Goal: Task Accomplishment & Management: Manage account settings

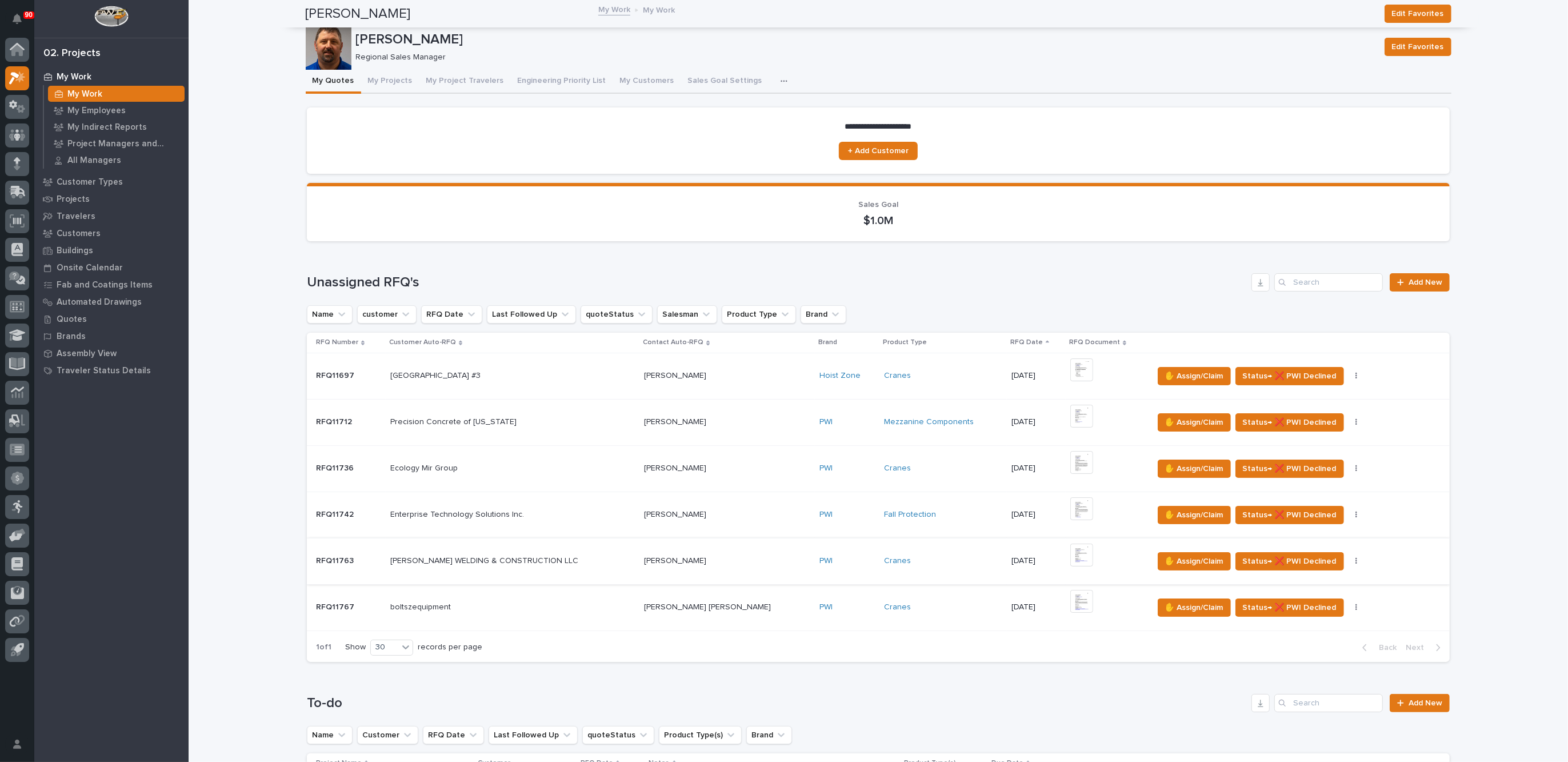
scroll to position [215, 0]
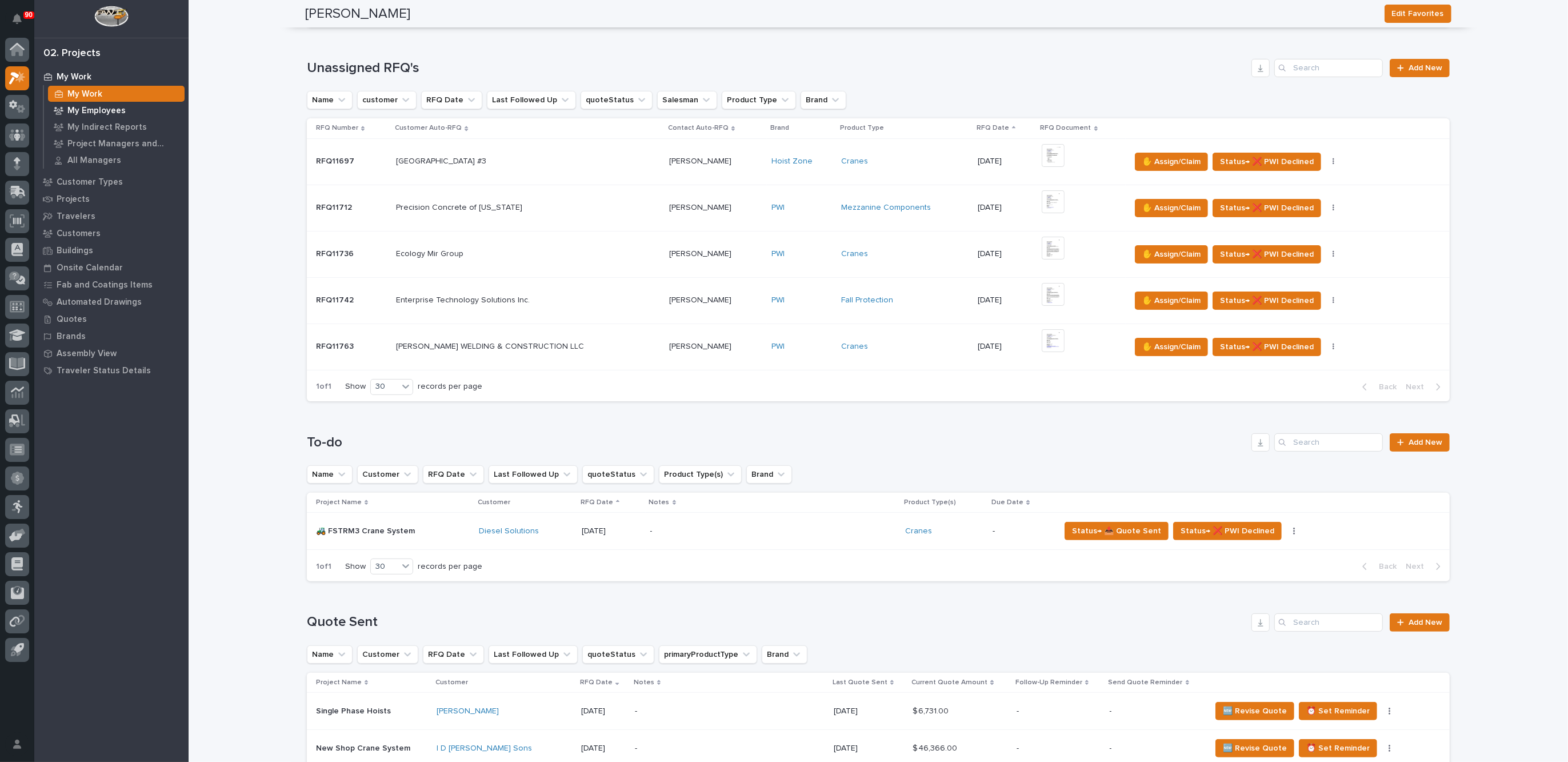
click at [98, 106] on p "My Employees" at bounding box center [96, 111] width 58 height 10
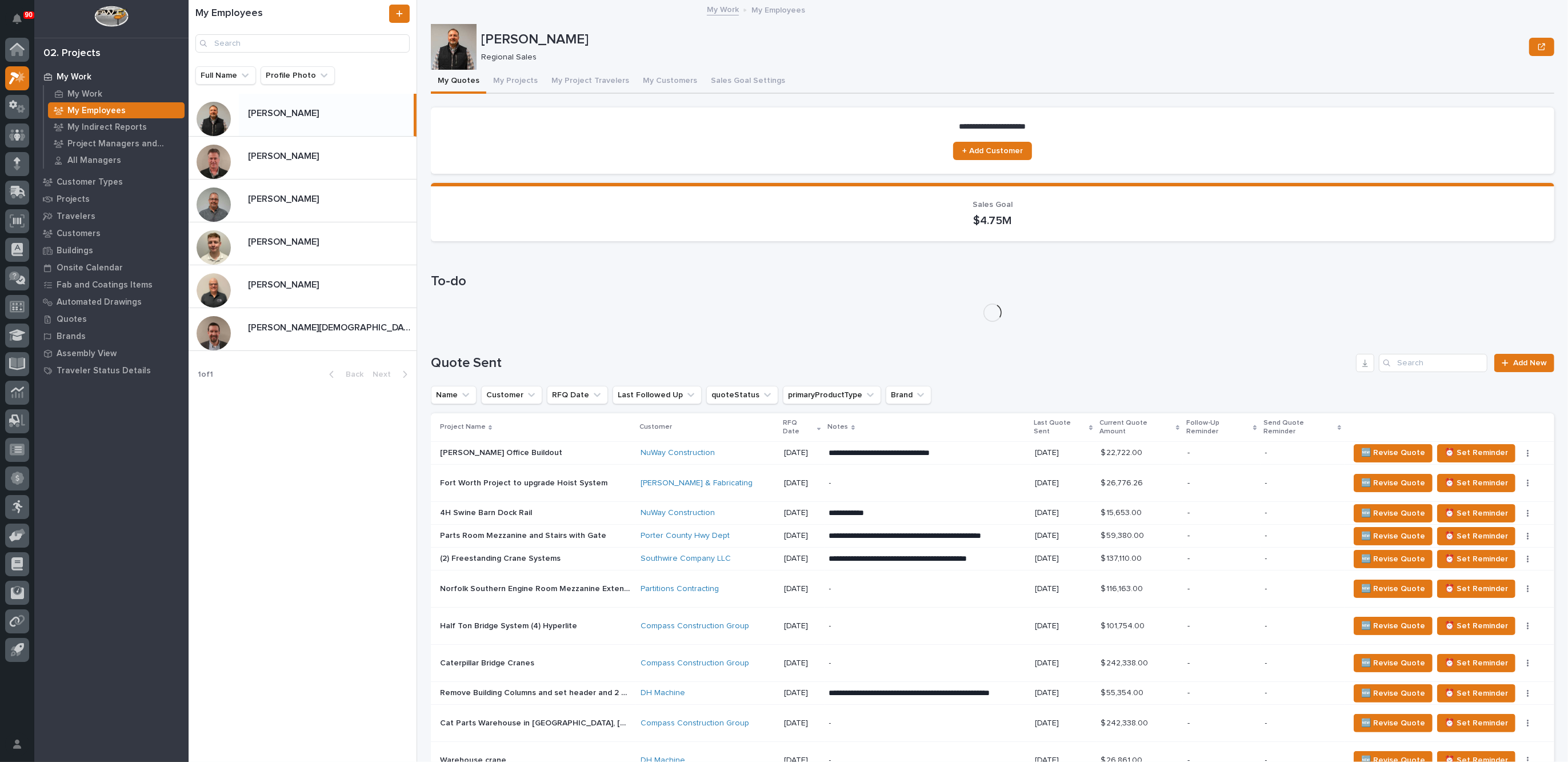
click at [283, 156] on p "[PERSON_NAME]" at bounding box center [284, 155] width 73 height 13
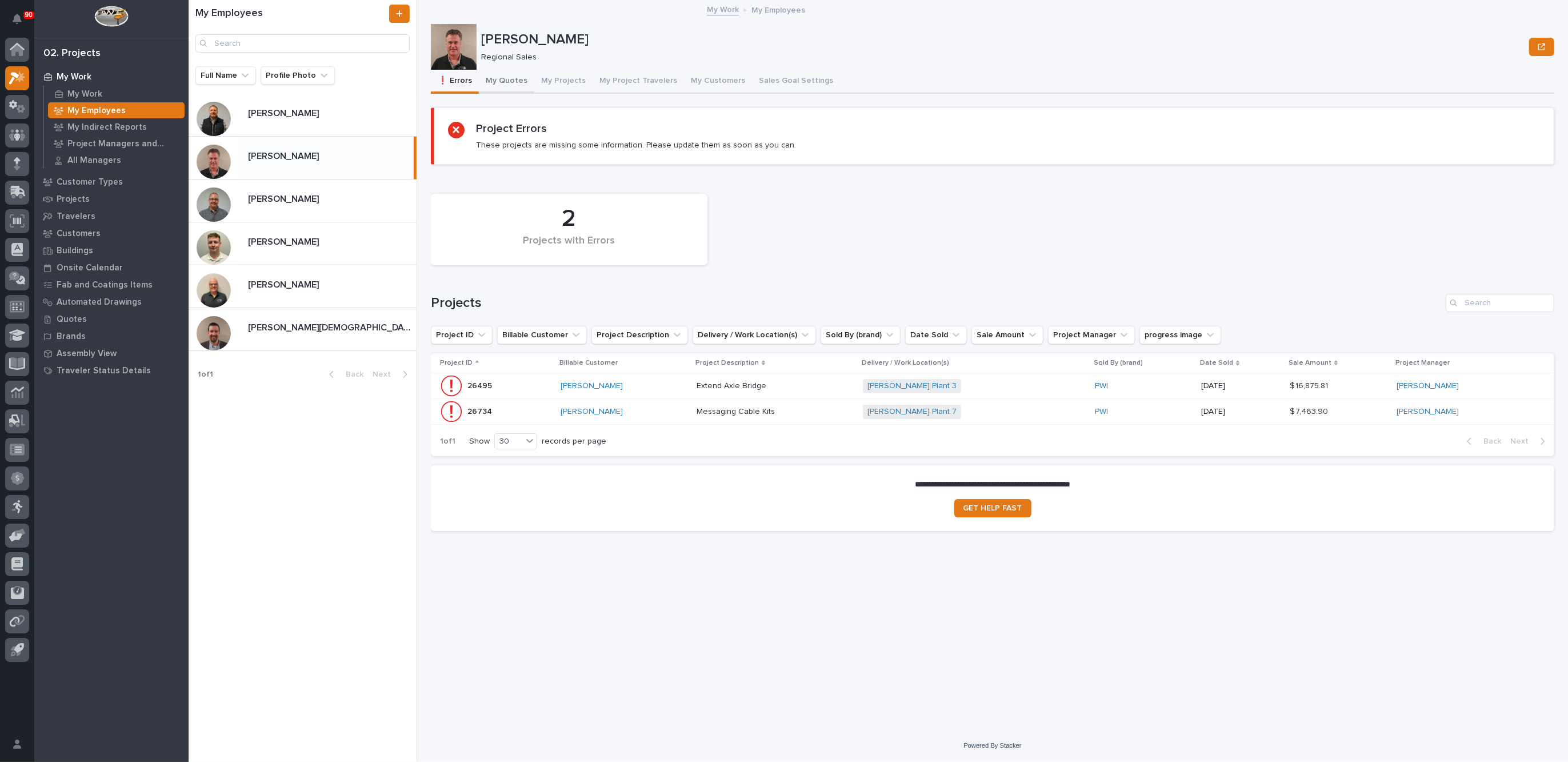
click at [507, 80] on button "My Quotes" at bounding box center [506, 81] width 56 height 24
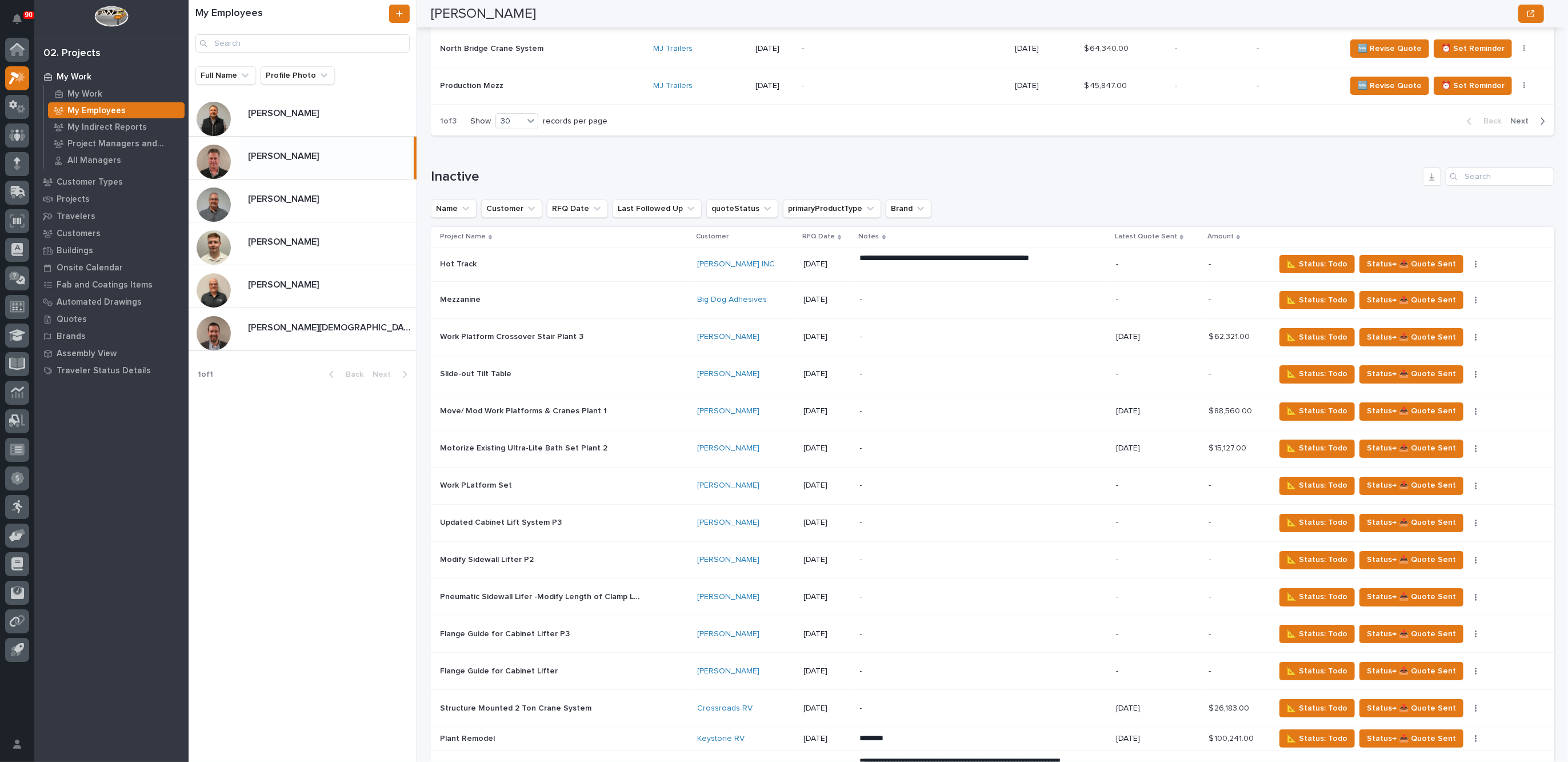
scroll to position [1643, 0]
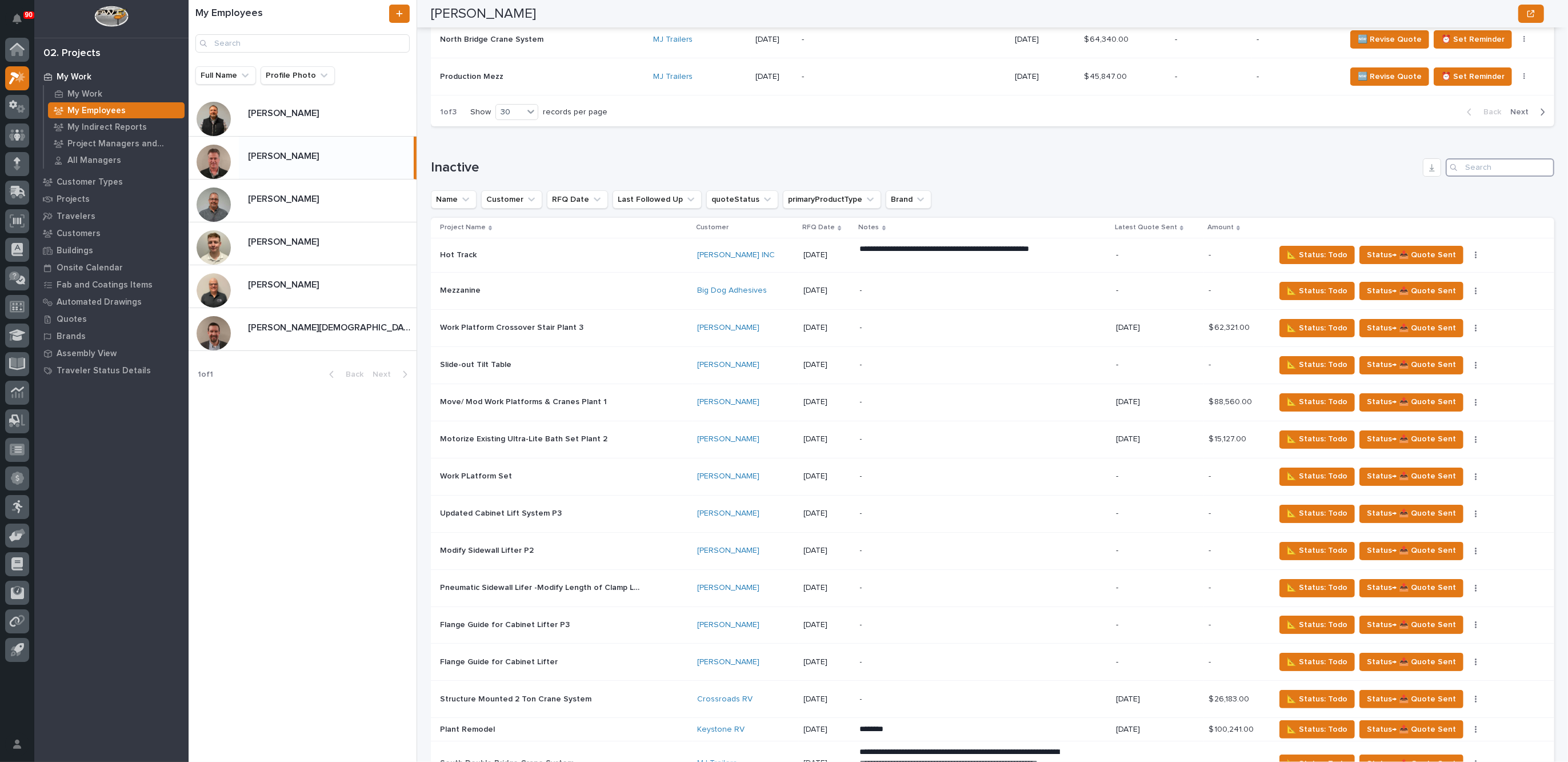
click at [1490, 160] on input "Search" at bounding box center [1500, 167] width 108 height 19
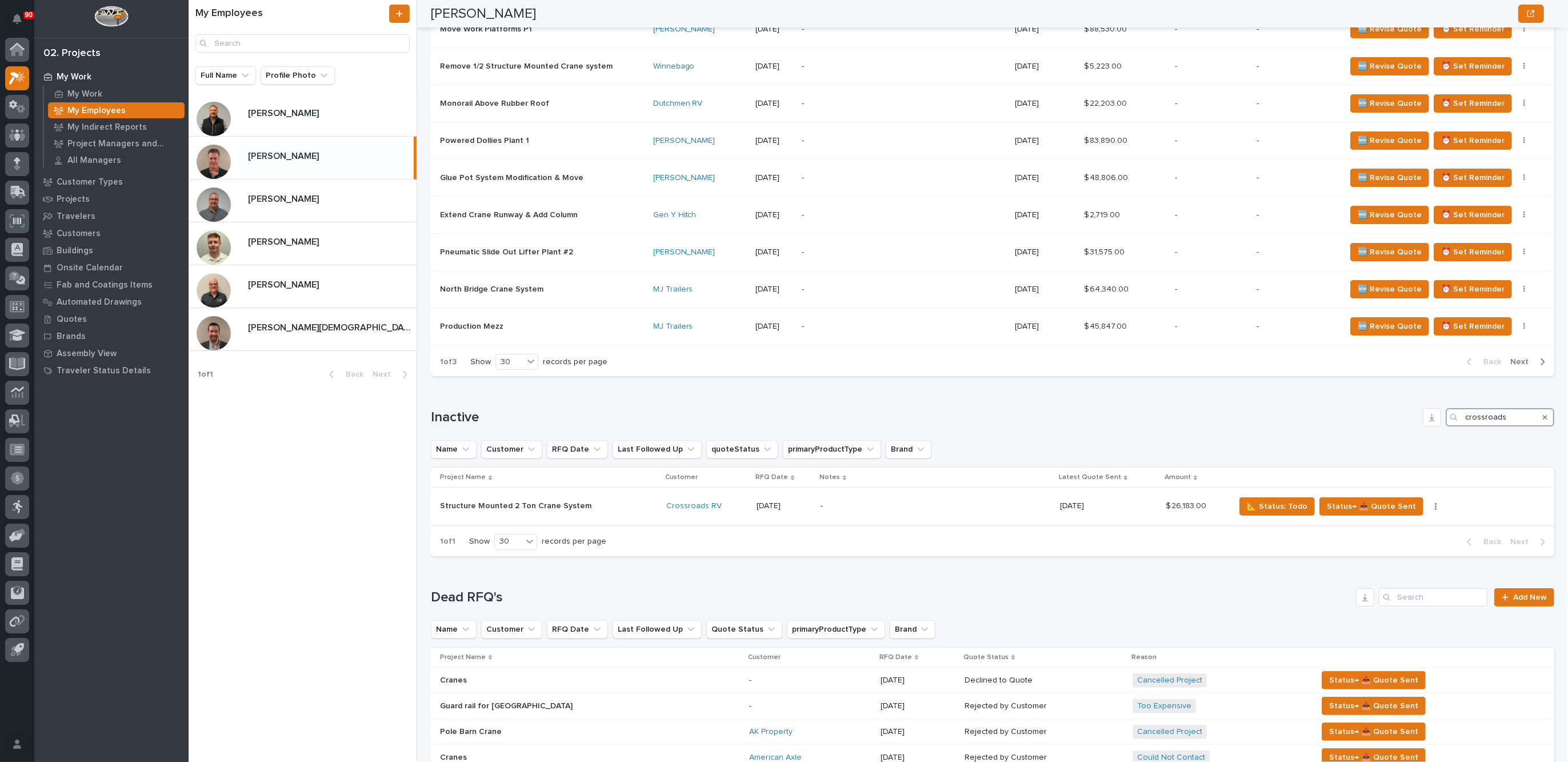
scroll to position [1308, 0]
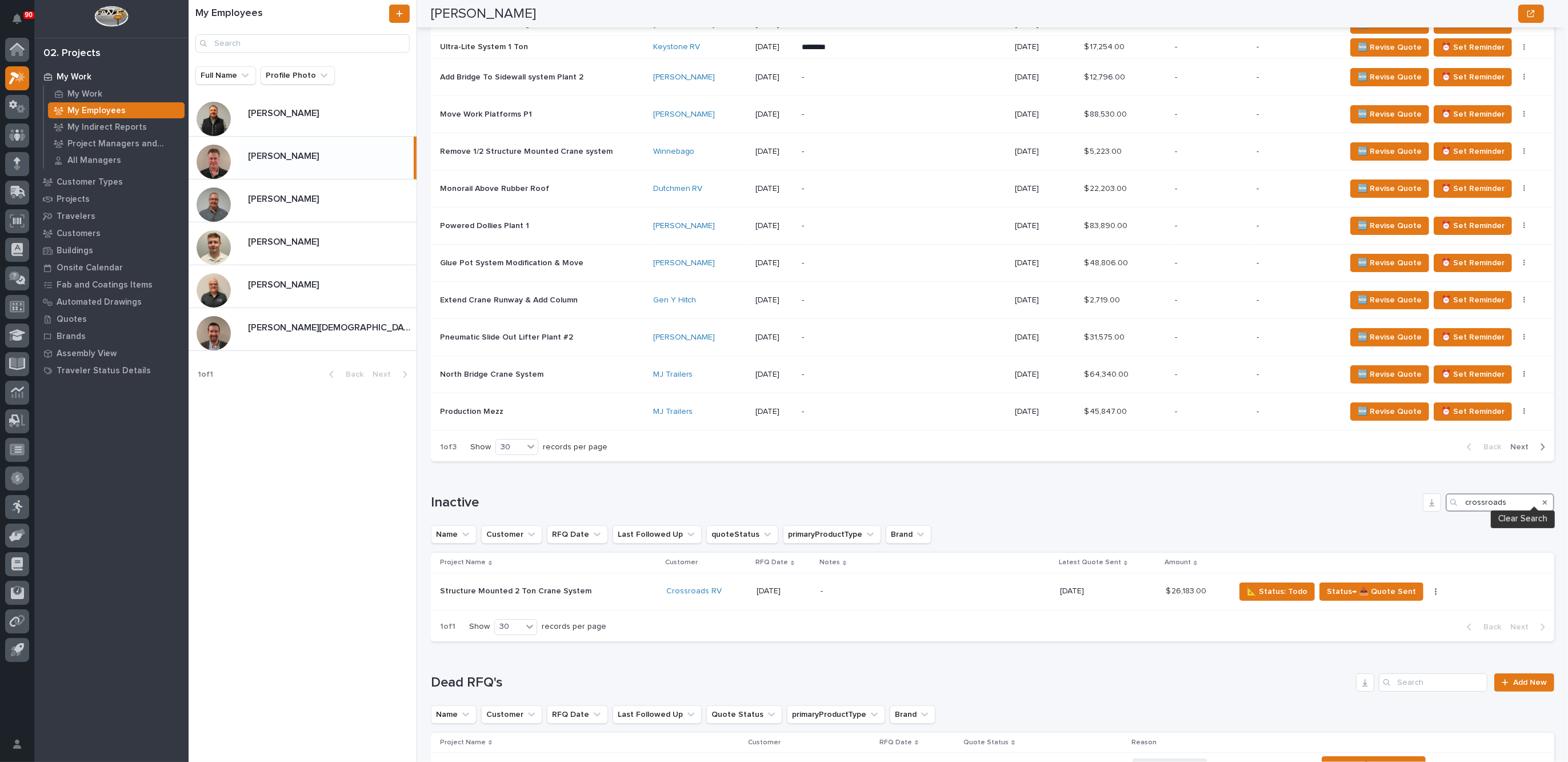
type input "crossroads"
click at [1542, 499] on icon "Search" at bounding box center [1545, 502] width 5 height 7
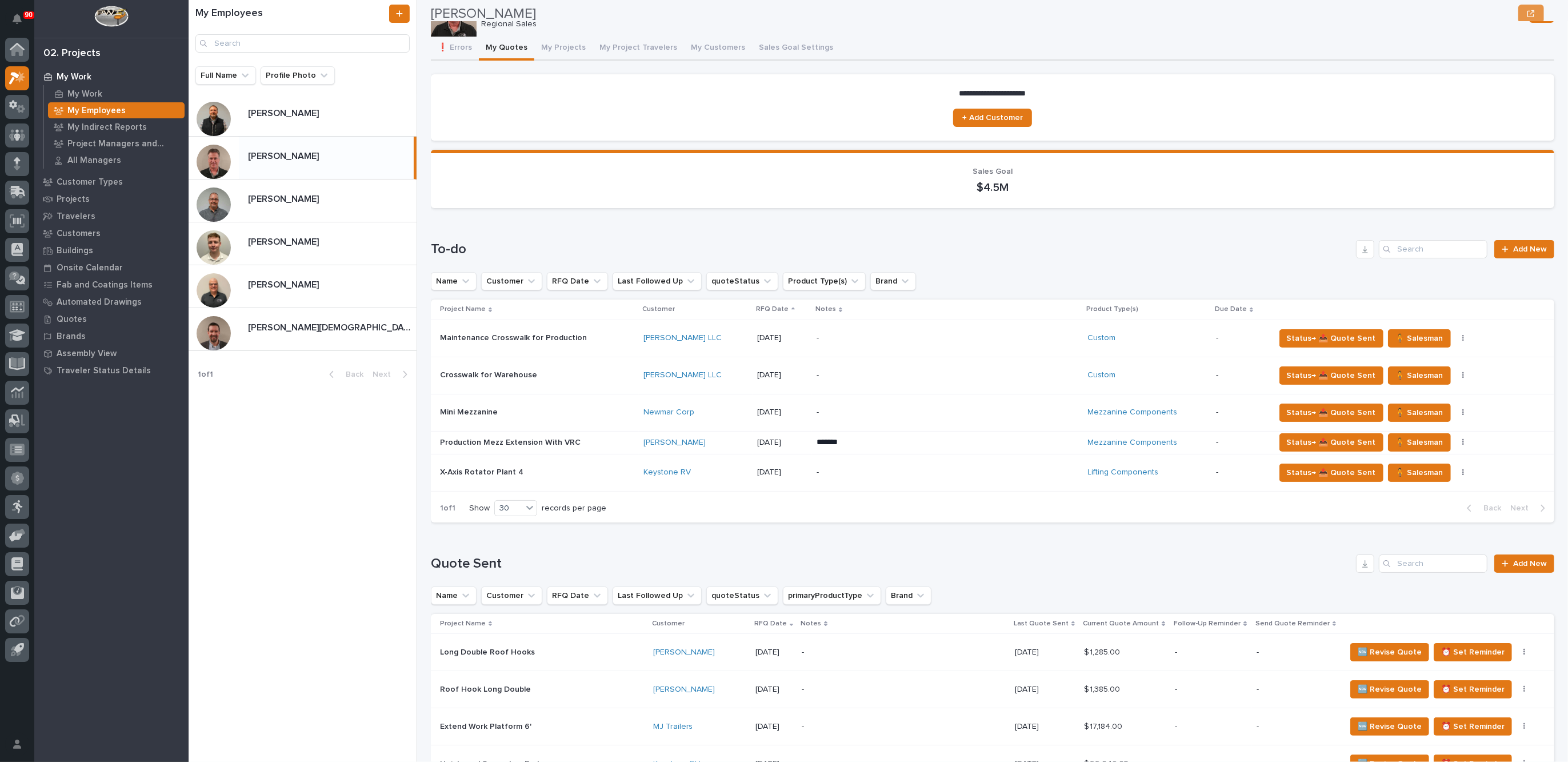
scroll to position [0, 0]
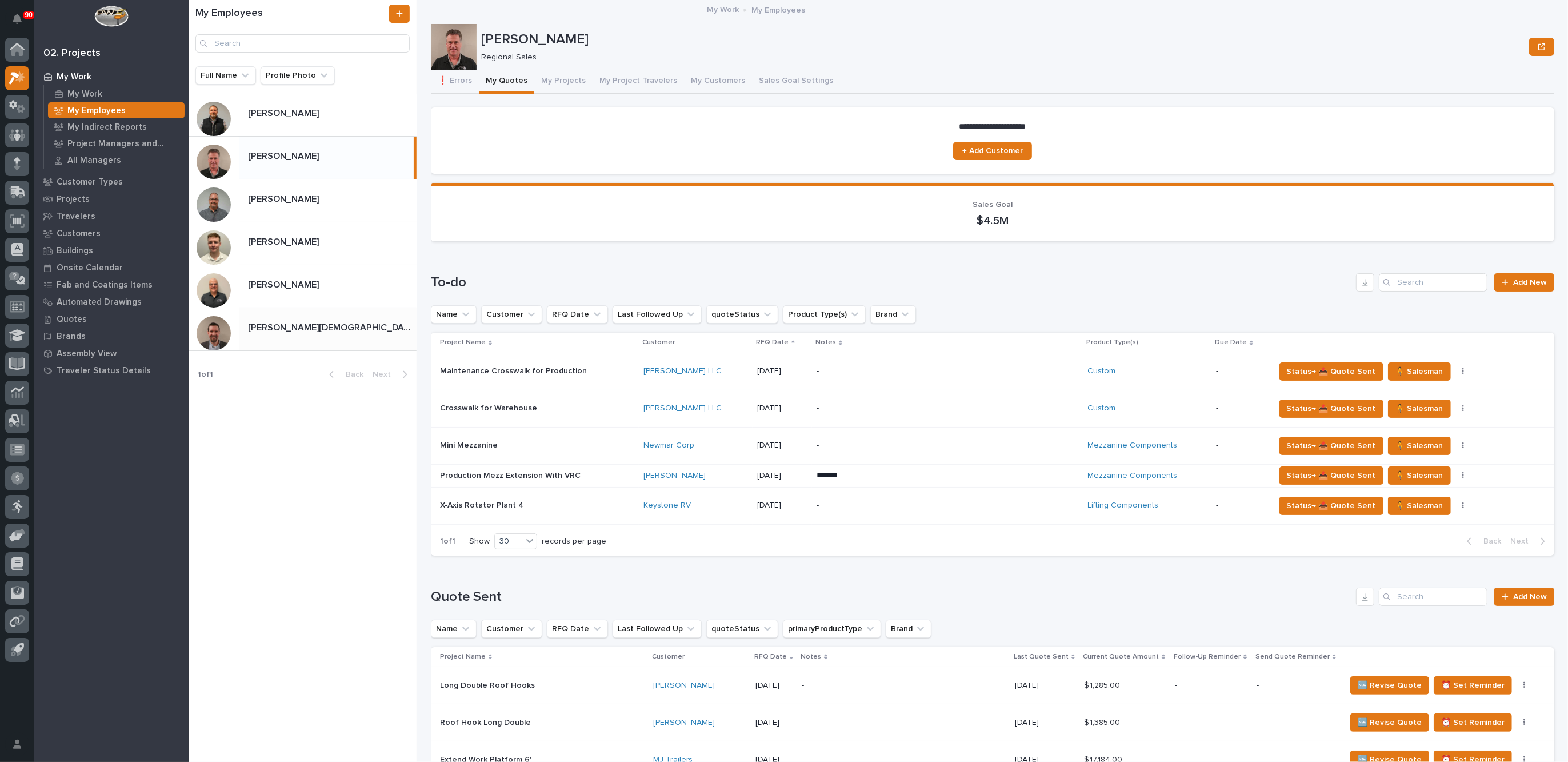
click at [303, 319] on div "[PERSON_NAME][DEMOGRAPHIC_DATA] [PERSON_NAME][DEMOGRAPHIC_DATA]" at bounding box center [328, 328] width 178 height 22
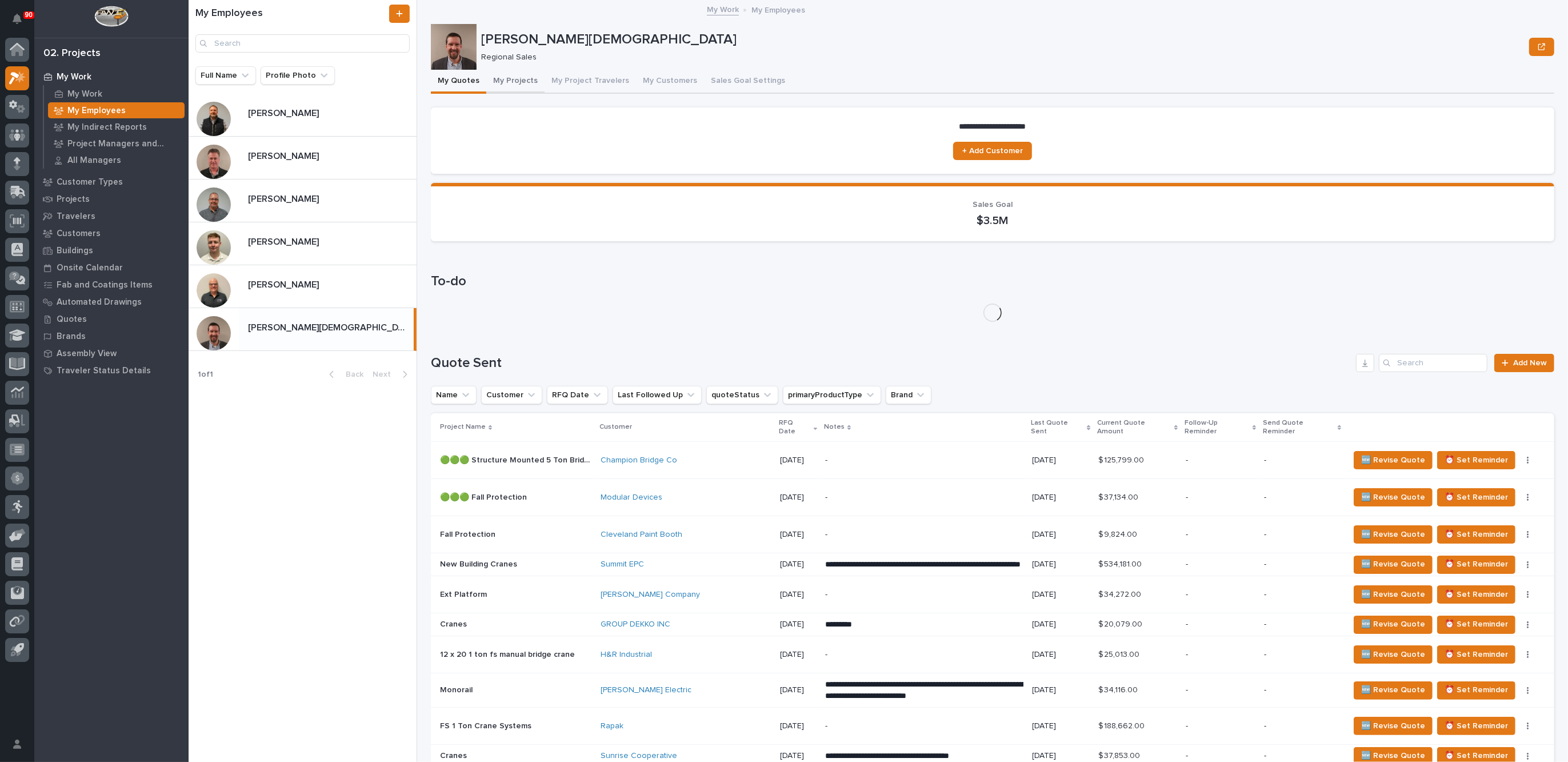
click at [509, 78] on button "My Projects" at bounding box center [515, 81] width 58 height 24
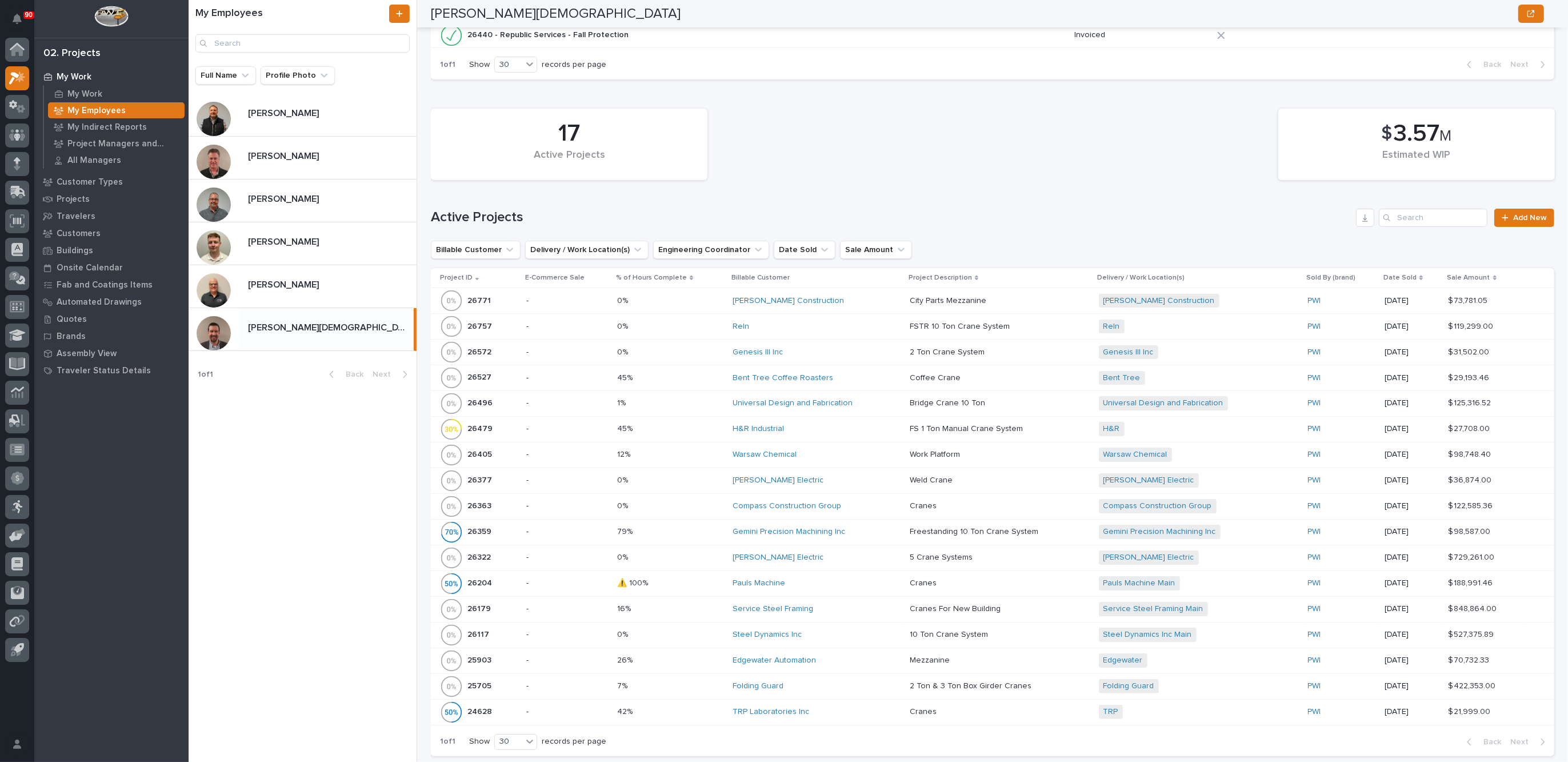
scroll to position [286, 0]
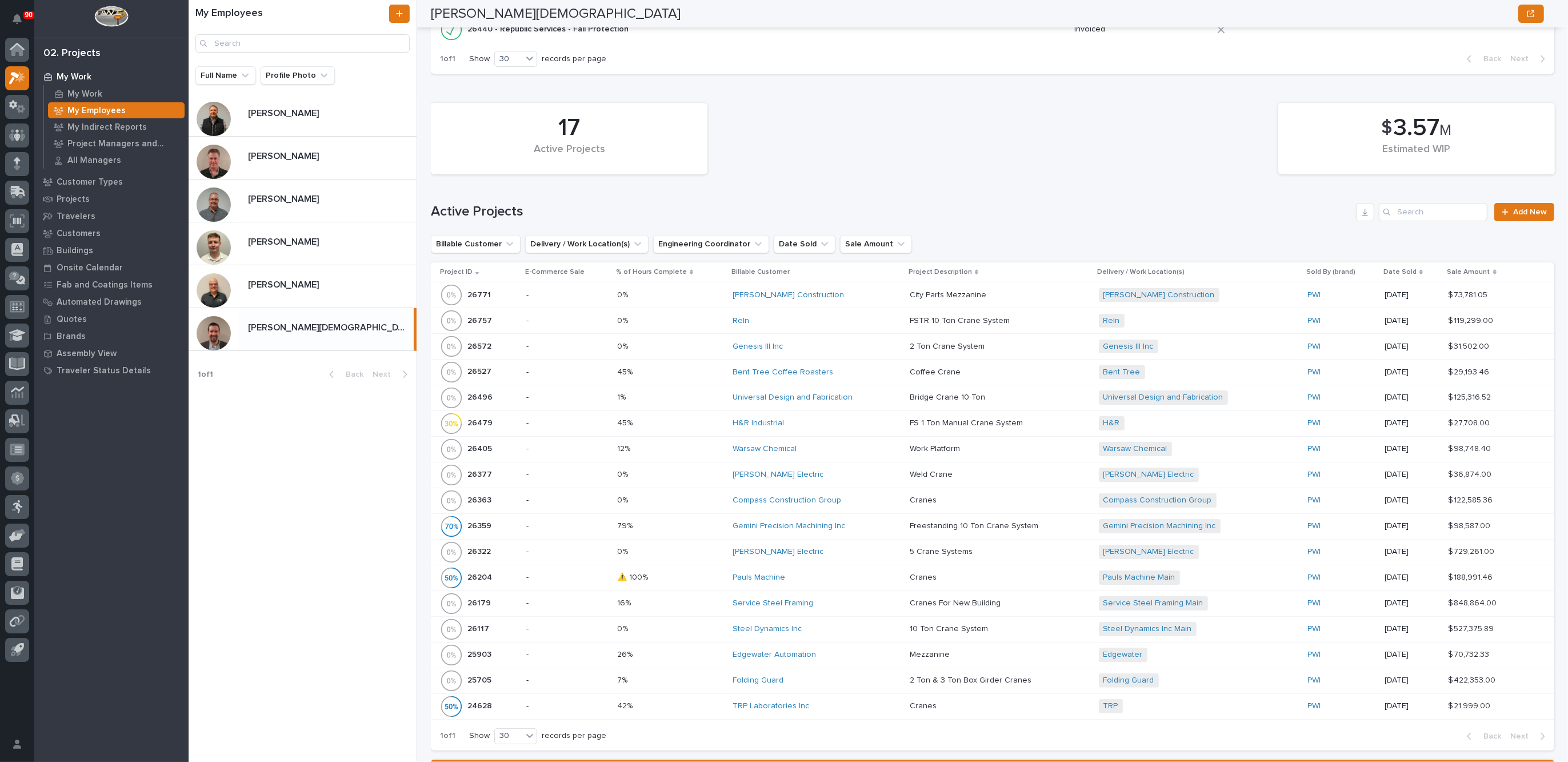
click at [670, 311] on div "0% 0%" at bounding box center [670, 321] width 106 height 19
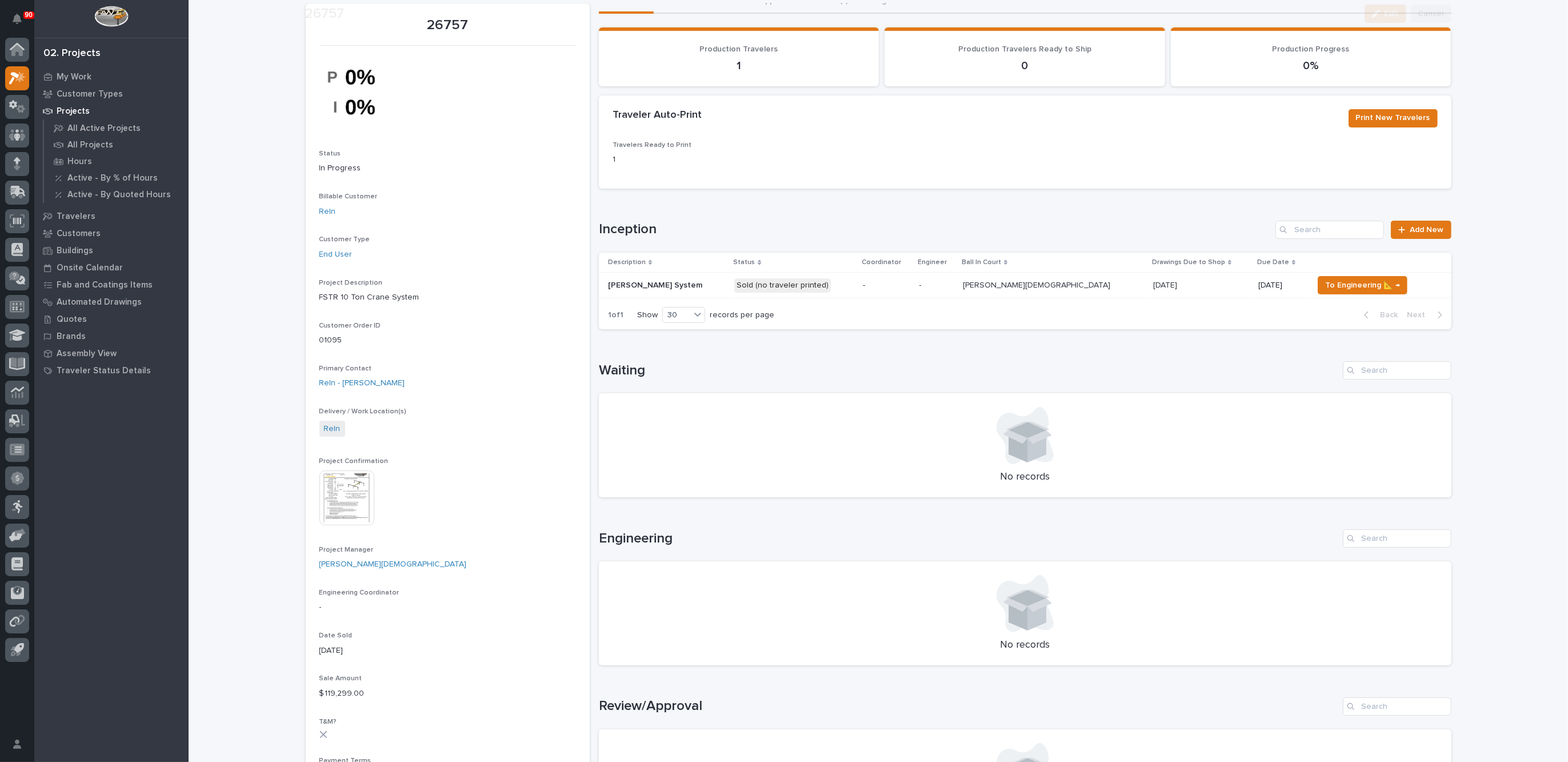
scroll to position [71, 0]
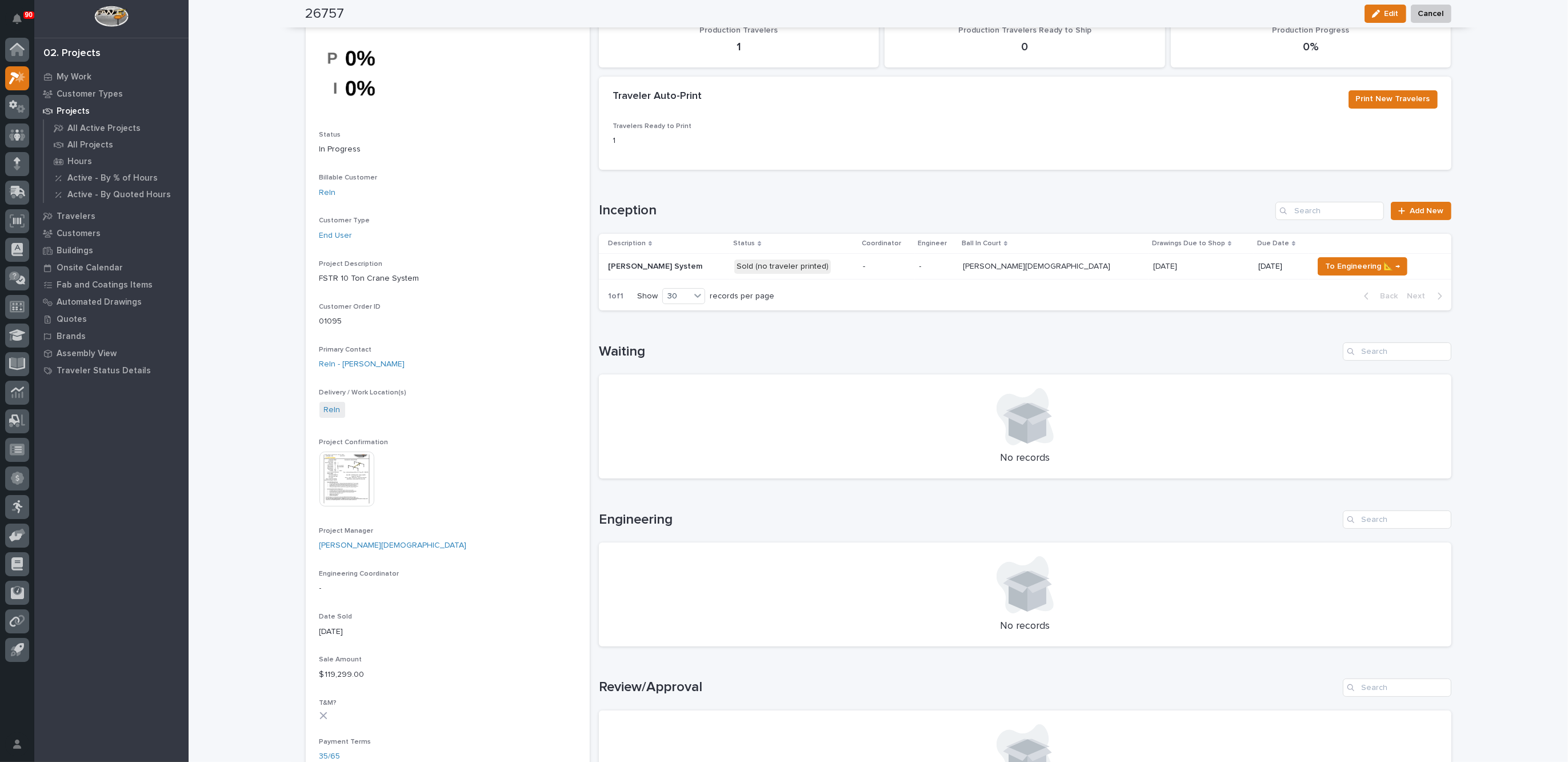
click at [345, 478] on img at bounding box center [347, 479] width 55 height 55
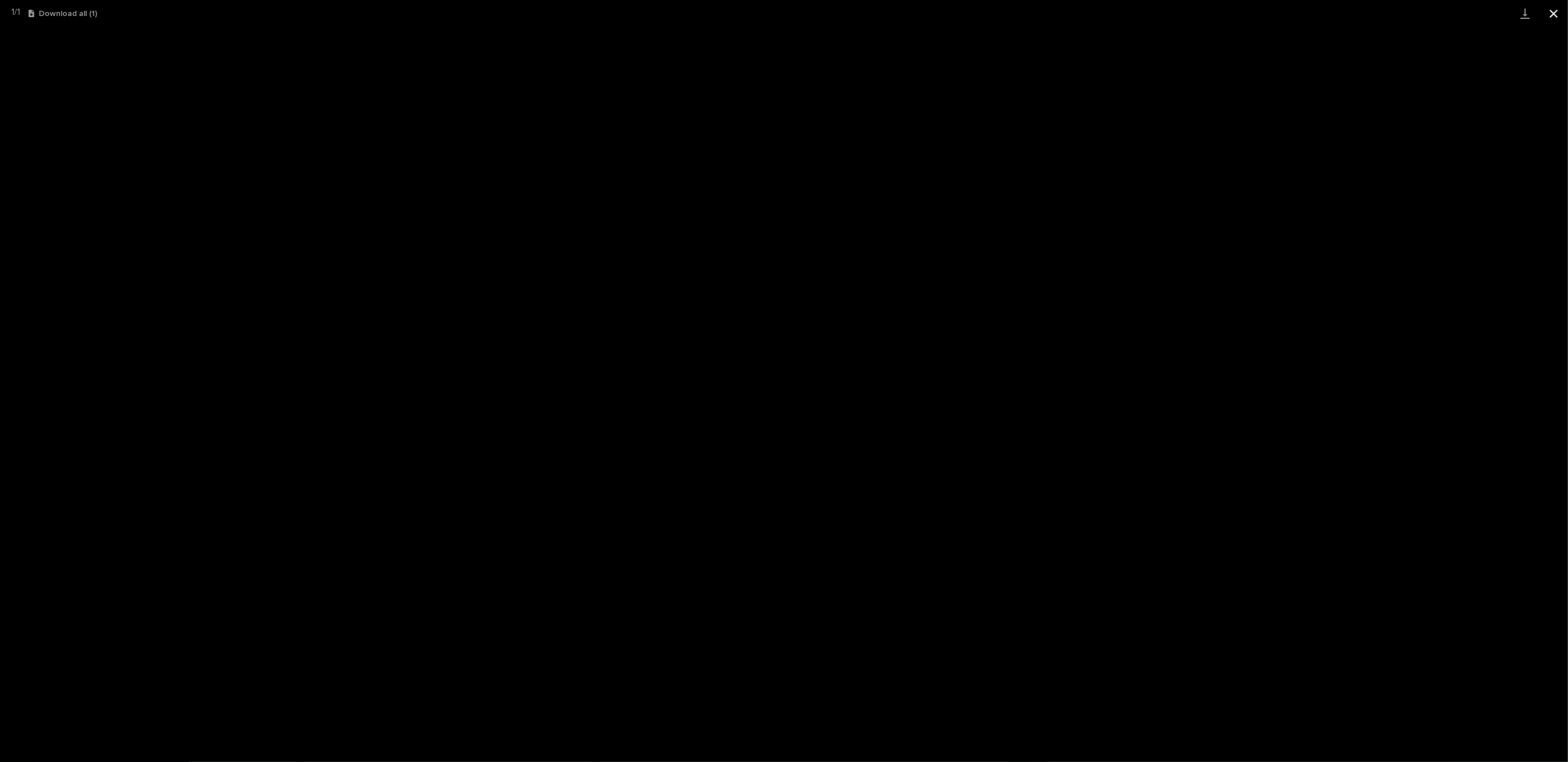
click at [1553, 14] on button "Close gallery" at bounding box center [1553, 13] width 29 height 27
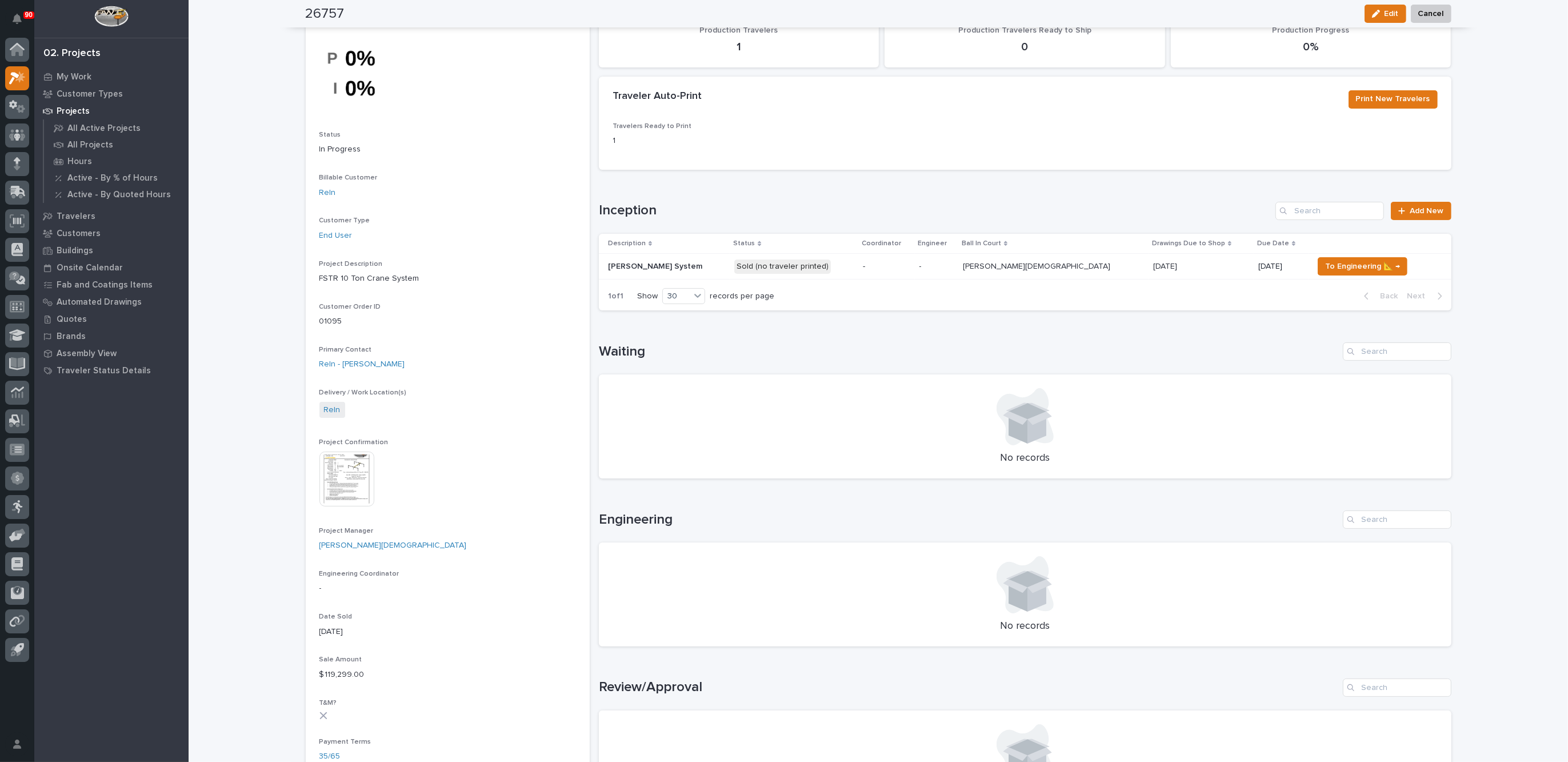
scroll to position [0, 0]
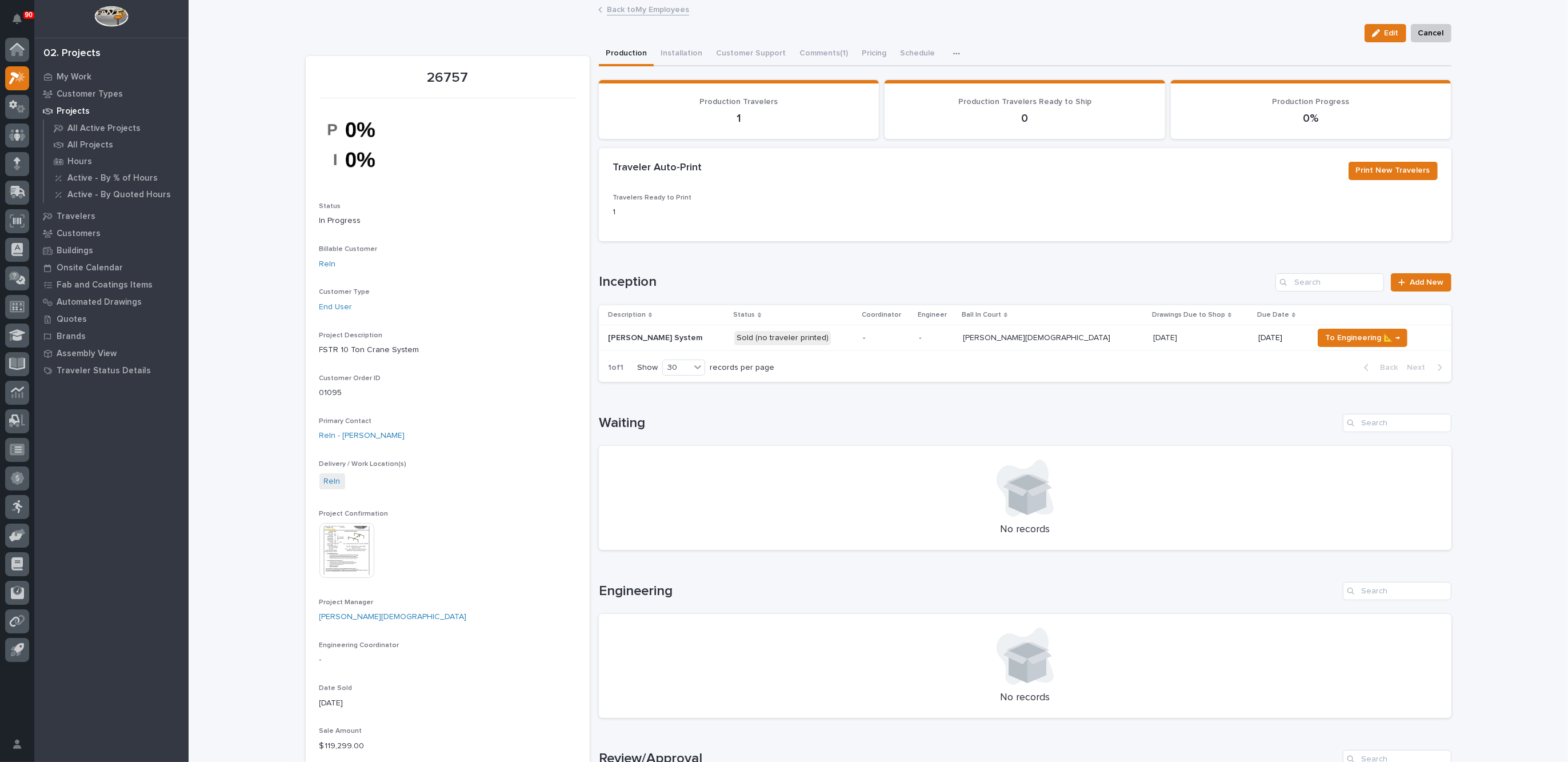
click at [637, 7] on link "Back to My Employees" at bounding box center [648, 9] width 82 height 13
